Goal: Use online tool/utility: Utilize a website feature to perform a specific function

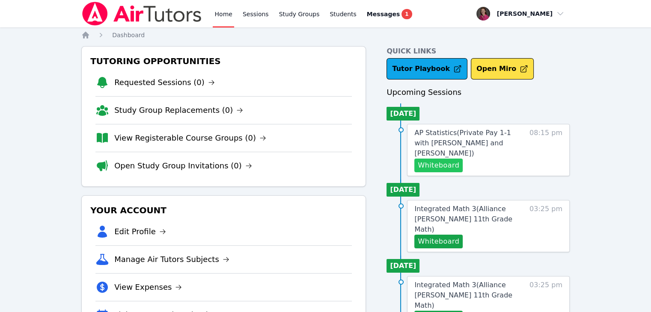
click at [443, 159] on button "Whiteboard" at bounding box center [438, 166] width 48 height 14
click at [439, 136] on span "AP Statistics ( Private Pay 1-1 with [PERSON_NAME] and [PERSON_NAME] )" at bounding box center [462, 143] width 96 height 29
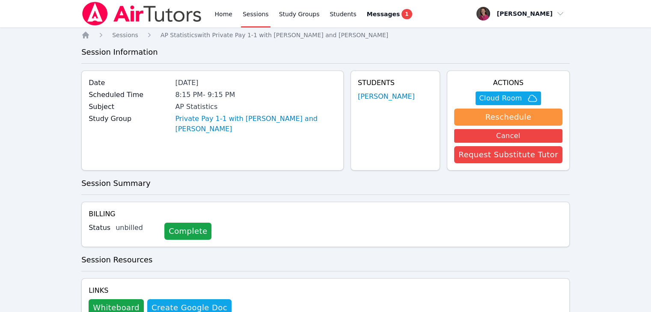
click at [650, 78] on div "Home Sessions Study Groups Students Messages 1 Open user menu [PERSON_NAME] Ope…" at bounding box center [325, 174] width 651 height 348
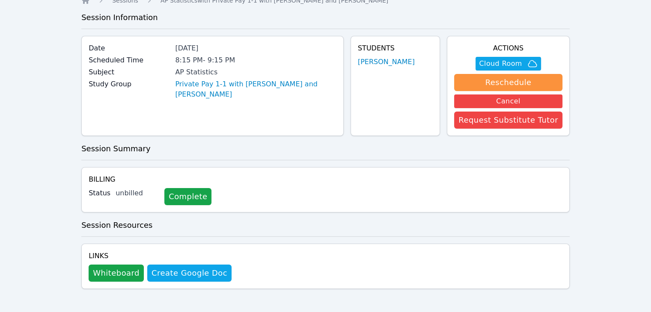
scroll to position [29, 0]
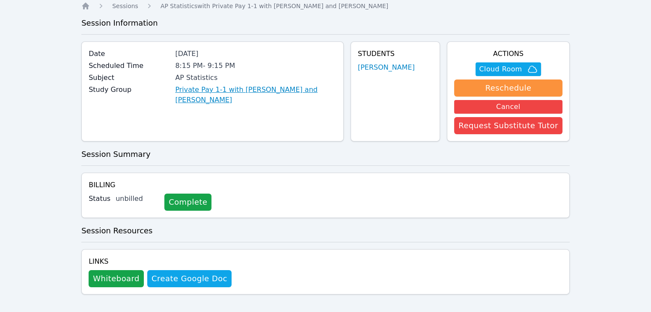
click at [316, 89] on link "Private Pay 1-1 with [PERSON_NAME] and [PERSON_NAME]" at bounding box center [255, 95] width 161 height 21
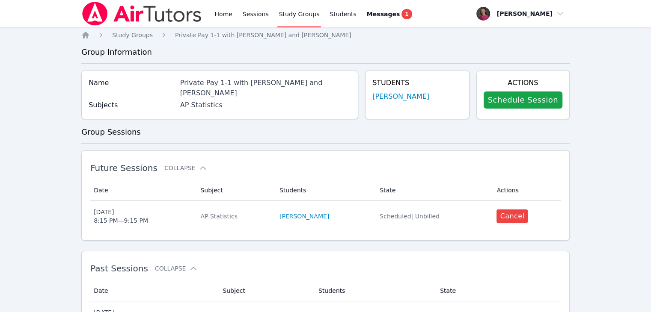
scroll to position [56, 0]
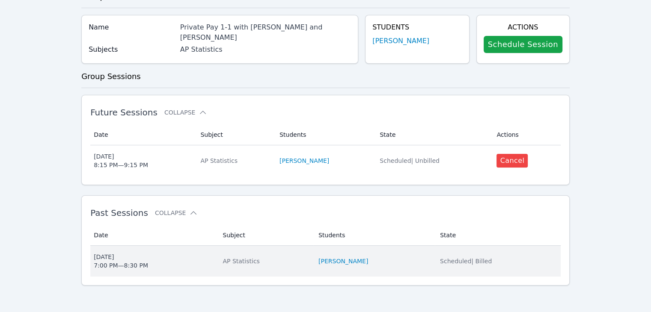
click at [459, 262] on span "Scheduled | Billed" at bounding box center [466, 261] width 52 height 7
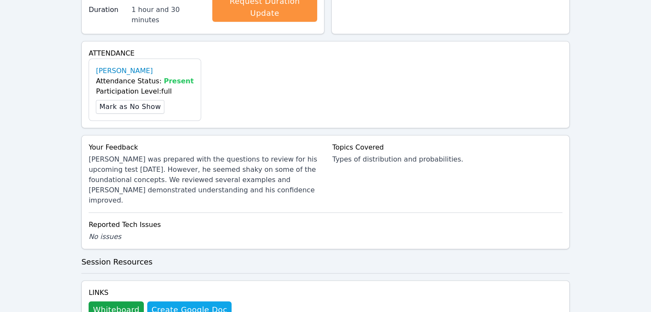
scroll to position [208, 0]
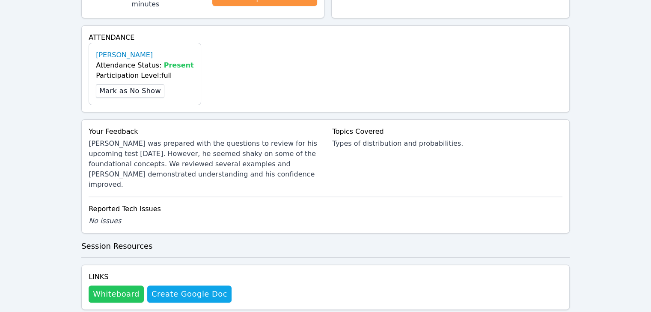
click at [118, 286] on button "Whiteboard" at bounding box center [116, 294] width 55 height 17
